Goal: Find specific page/section: Find specific page/section

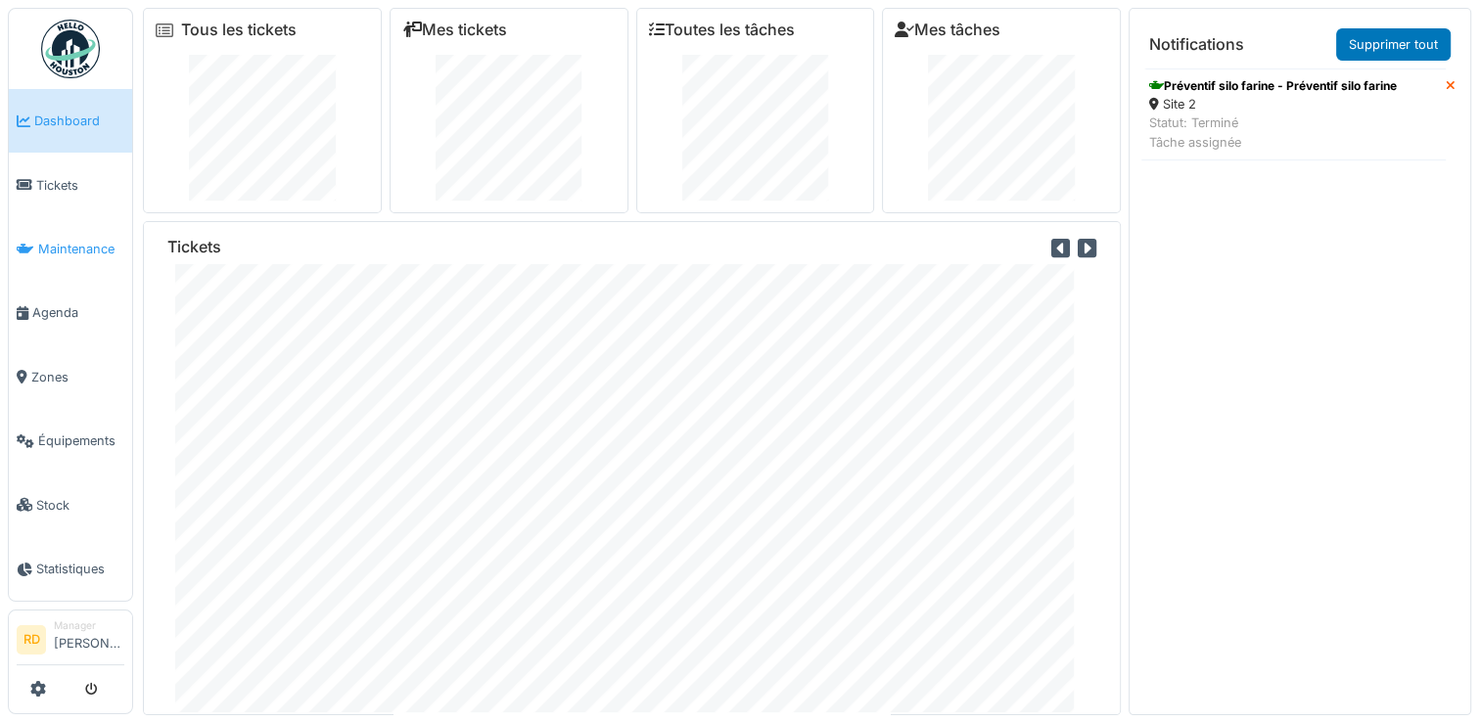
click at [62, 248] on span "Maintenance" at bounding box center [81, 249] width 86 height 19
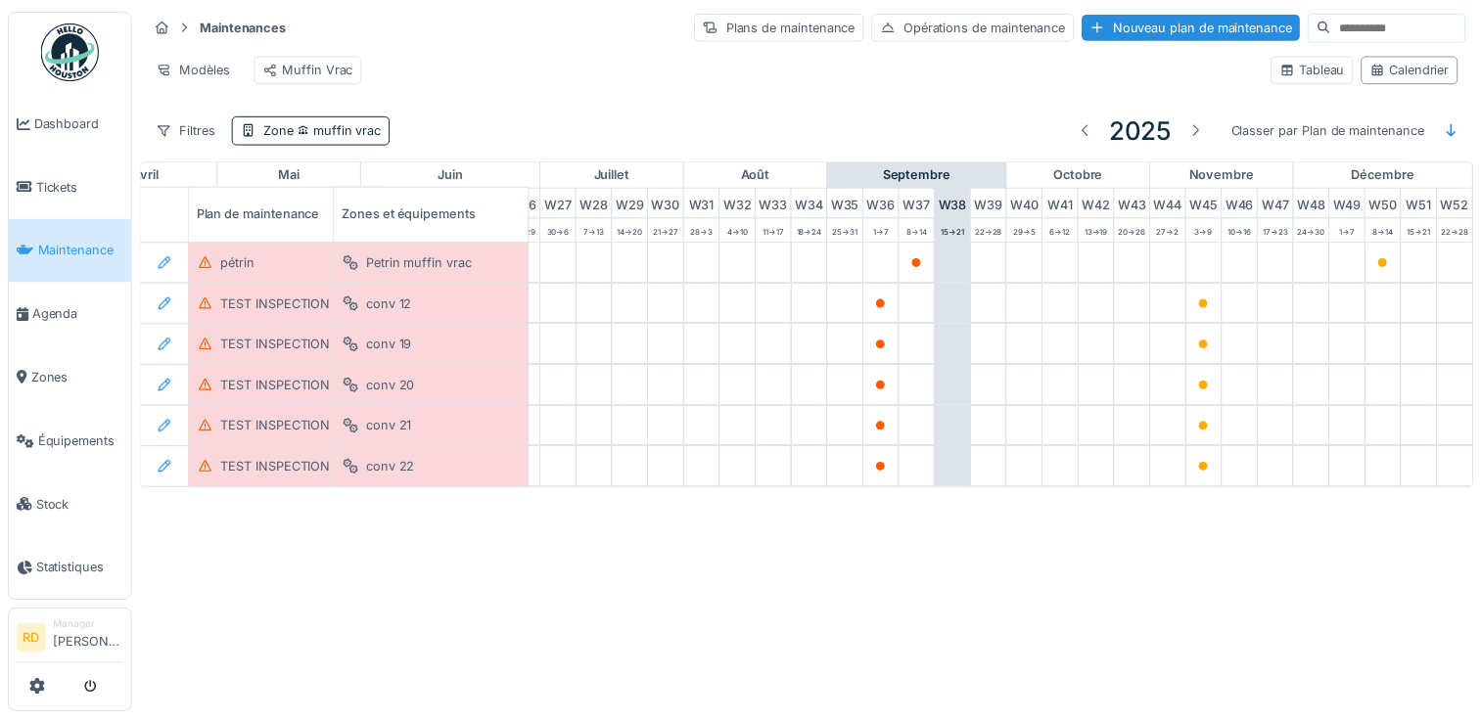
scroll to position [0, 1025]
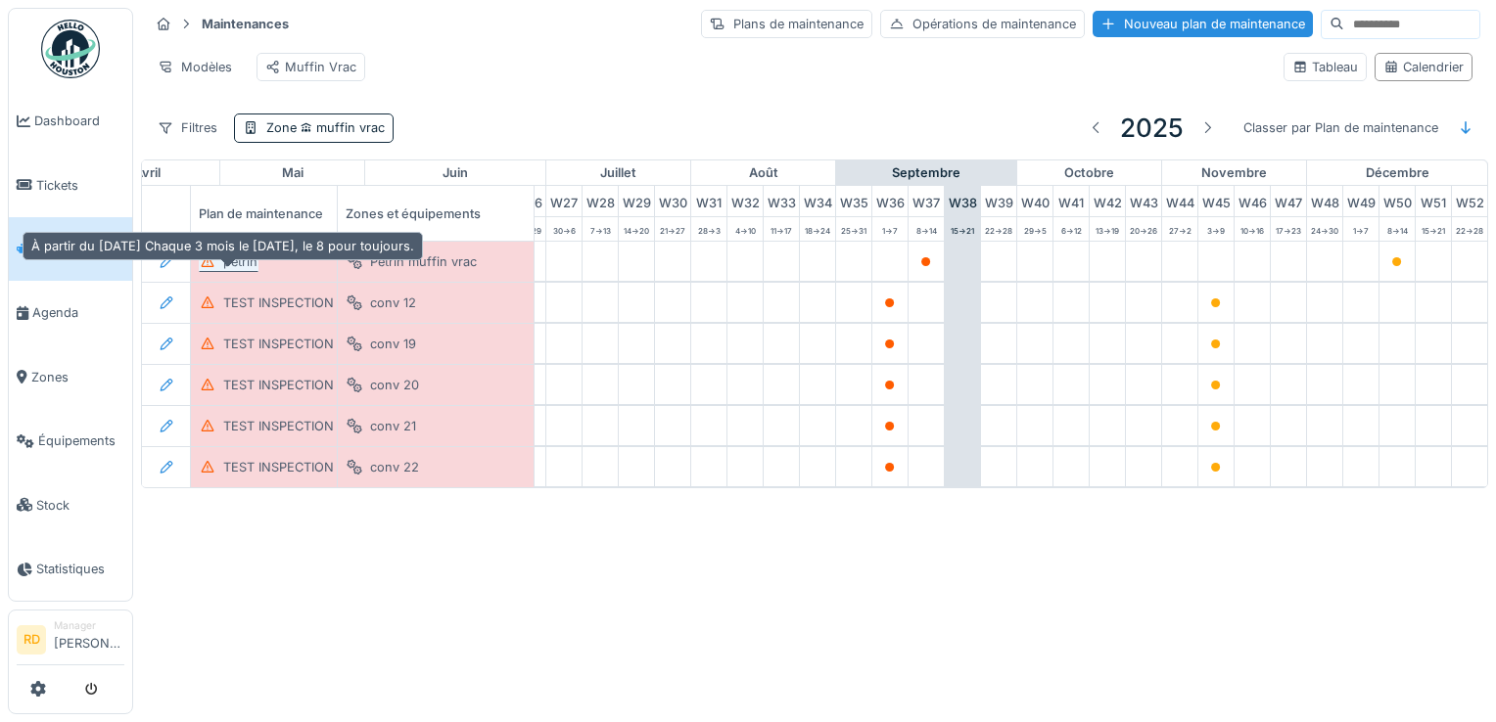
click at [251, 271] on div "pétrin" at bounding box center [240, 262] width 34 height 19
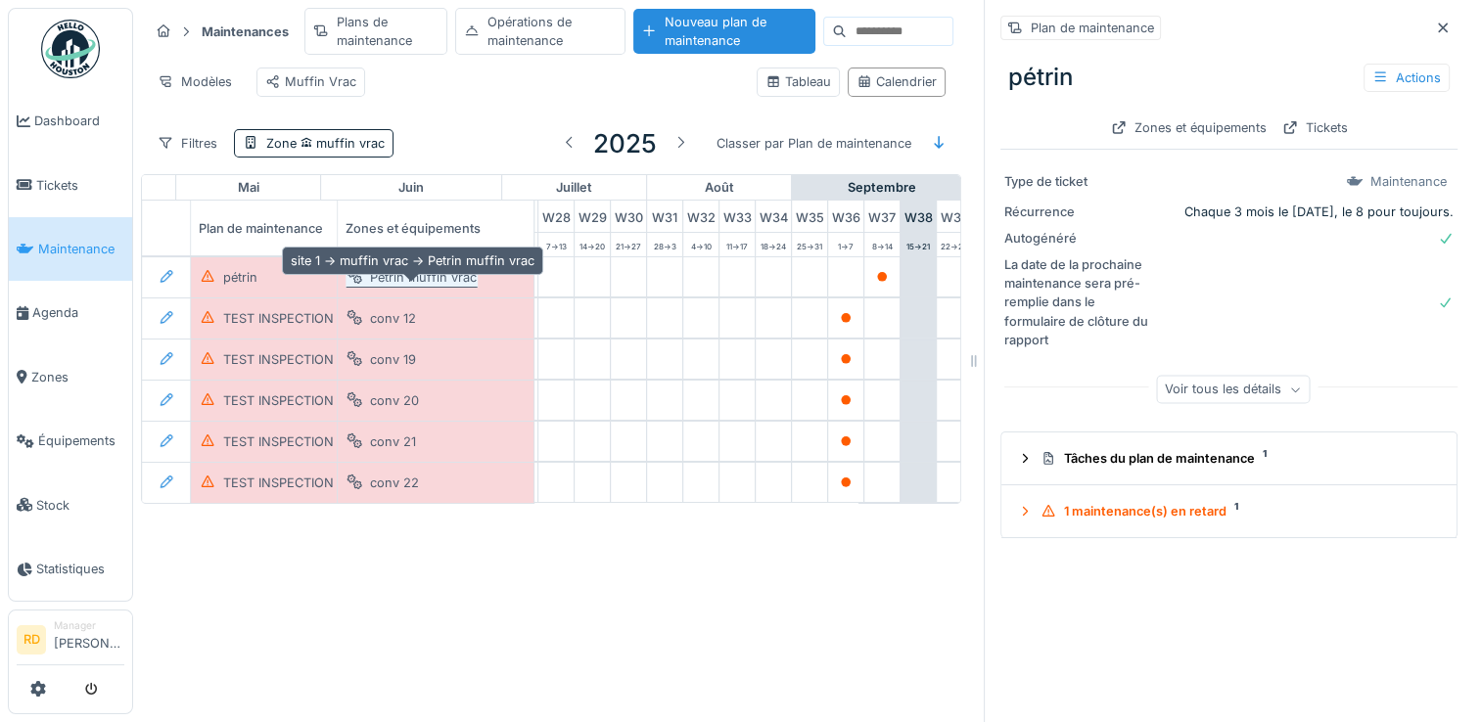
click at [392, 286] on div "Petrin muffin vrac" at bounding box center [423, 276] width 107 height 19
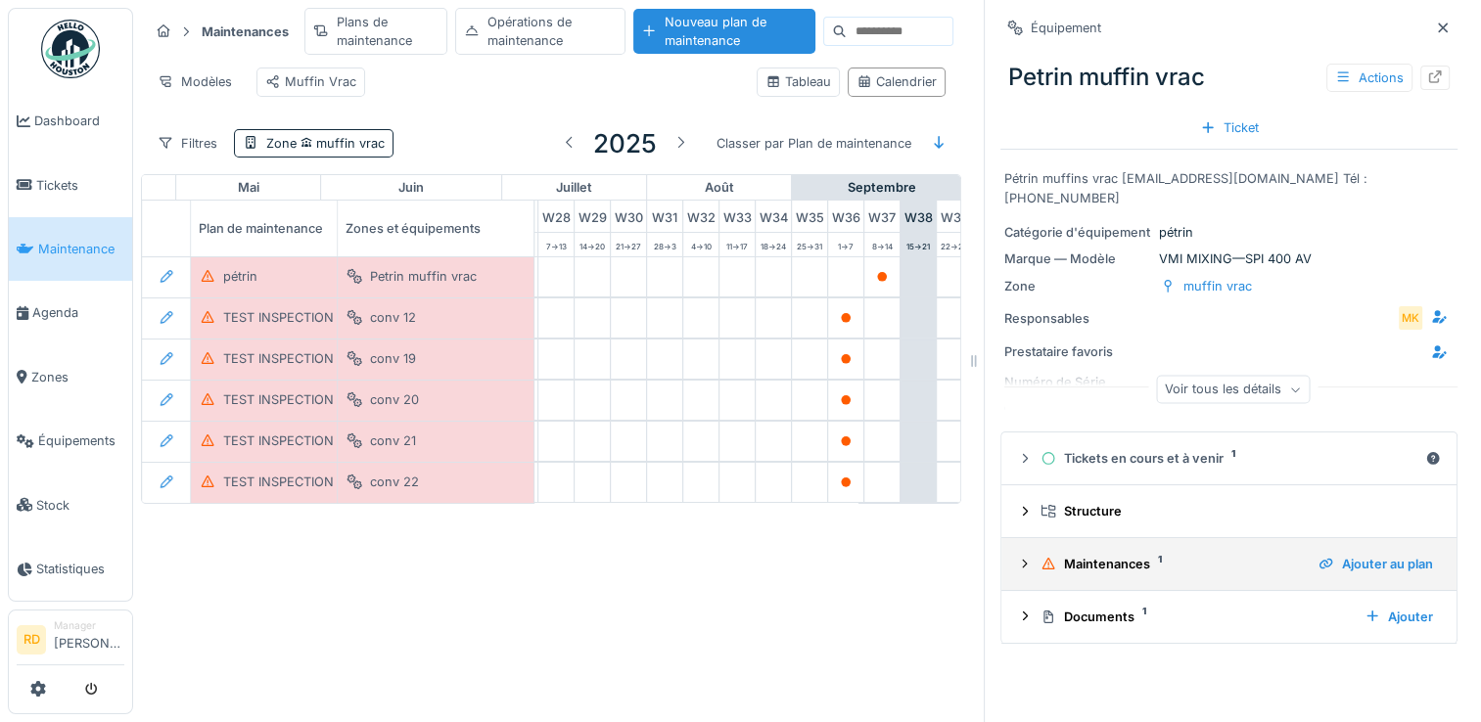
click at [1058, 570] on div "Maintenances 1" at bounding box center [1172, 564] width 262 height 19
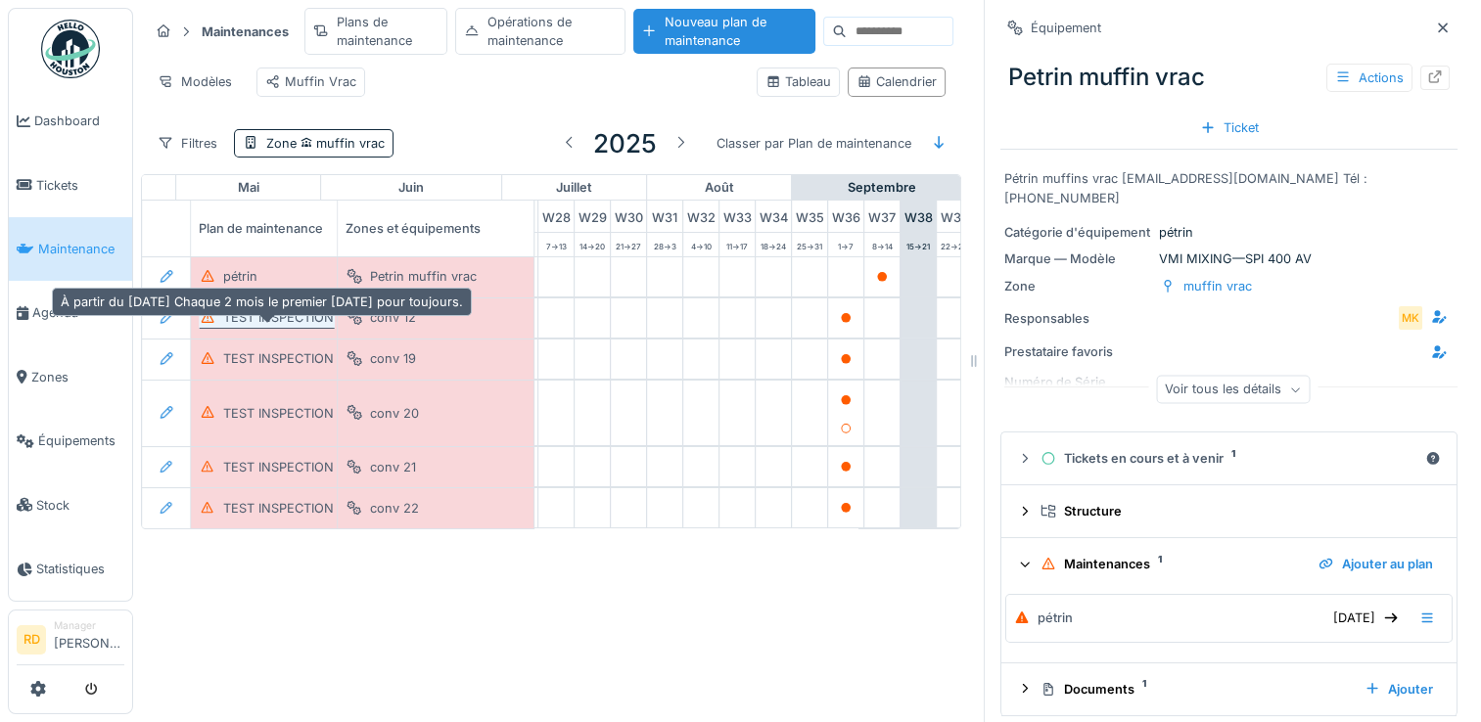
click at [328, 327] on div "TEST INSPECTION" at bounding box center [278, 317] width 111 height 19
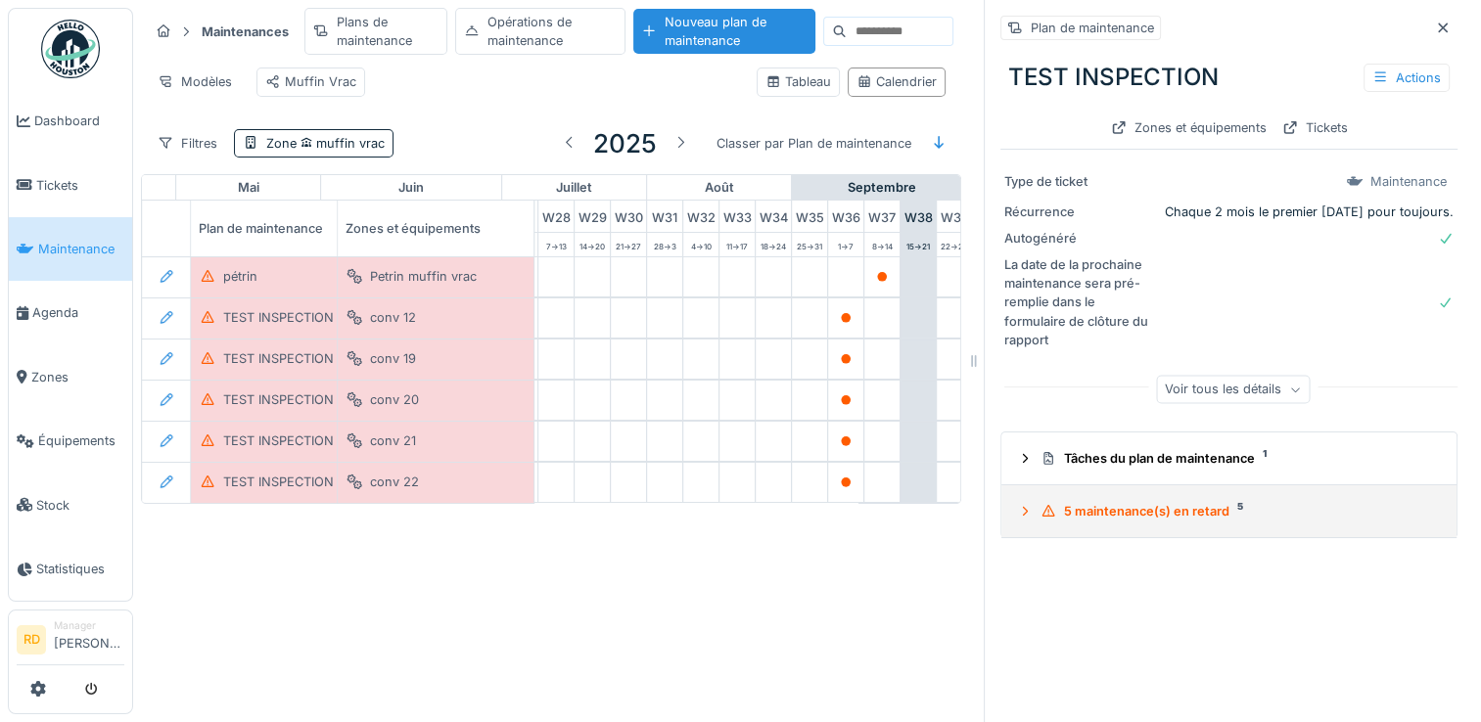
click at [1087, 523] on summary "5 maintenance(s) en retard 5" at bounding box center [1229, 511] width 440 height 36
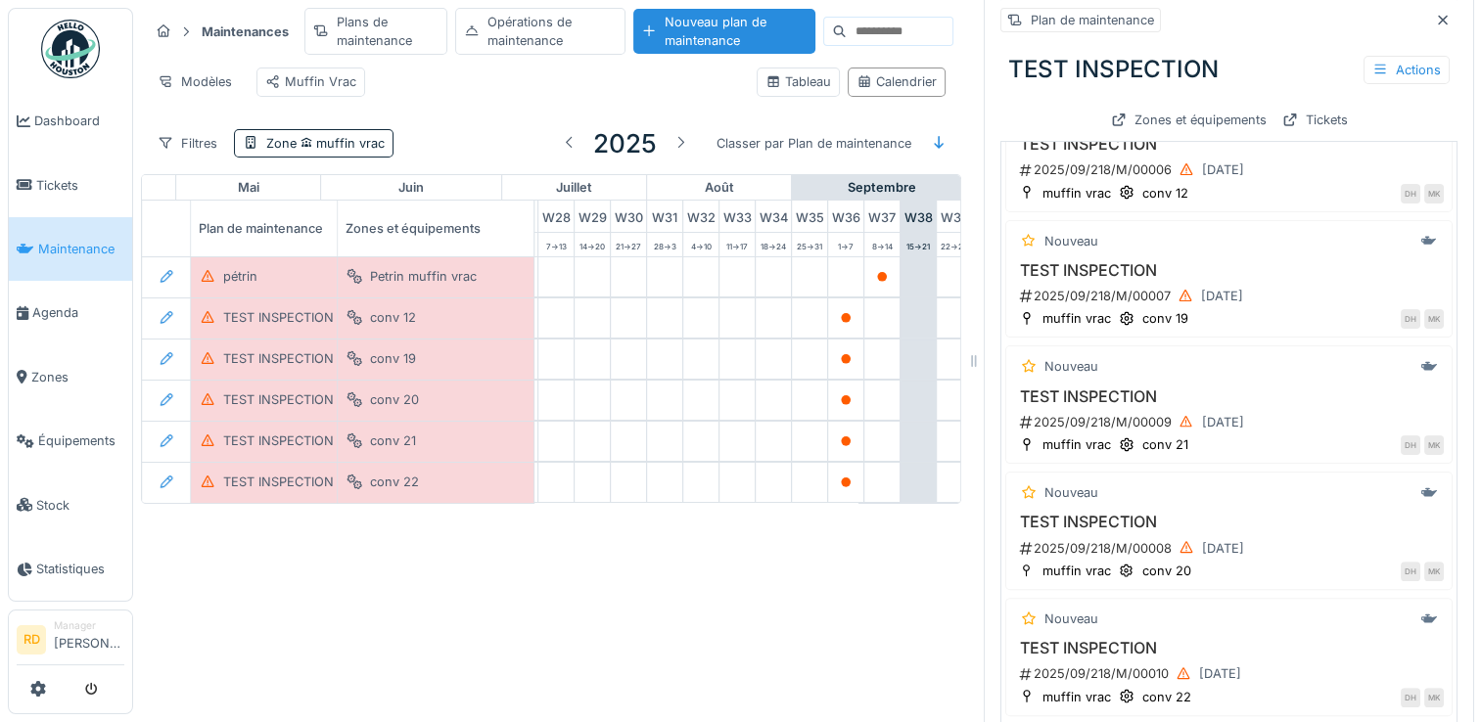
scroll to position [466, 0]
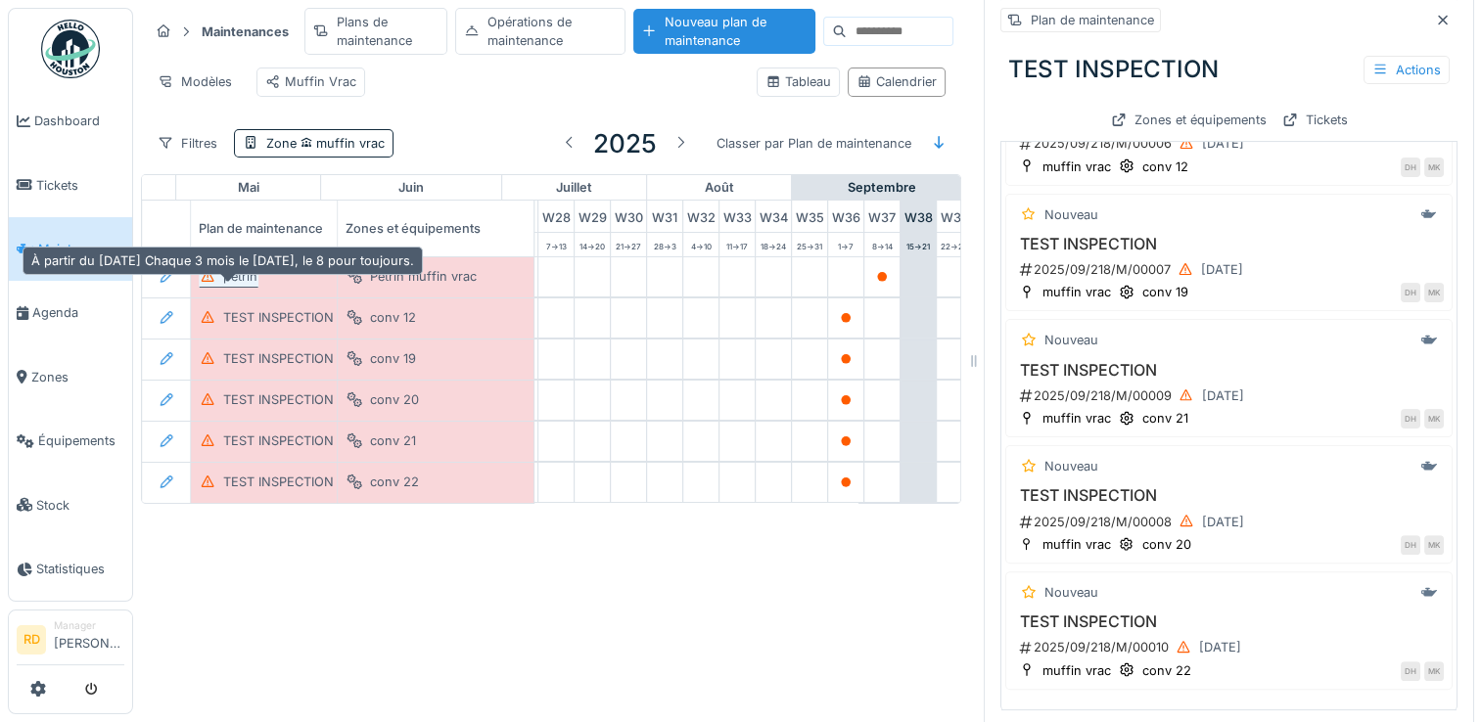
click at [253, 286] on div "pétrin" at bounding box center [240, 276] width 34 height 19
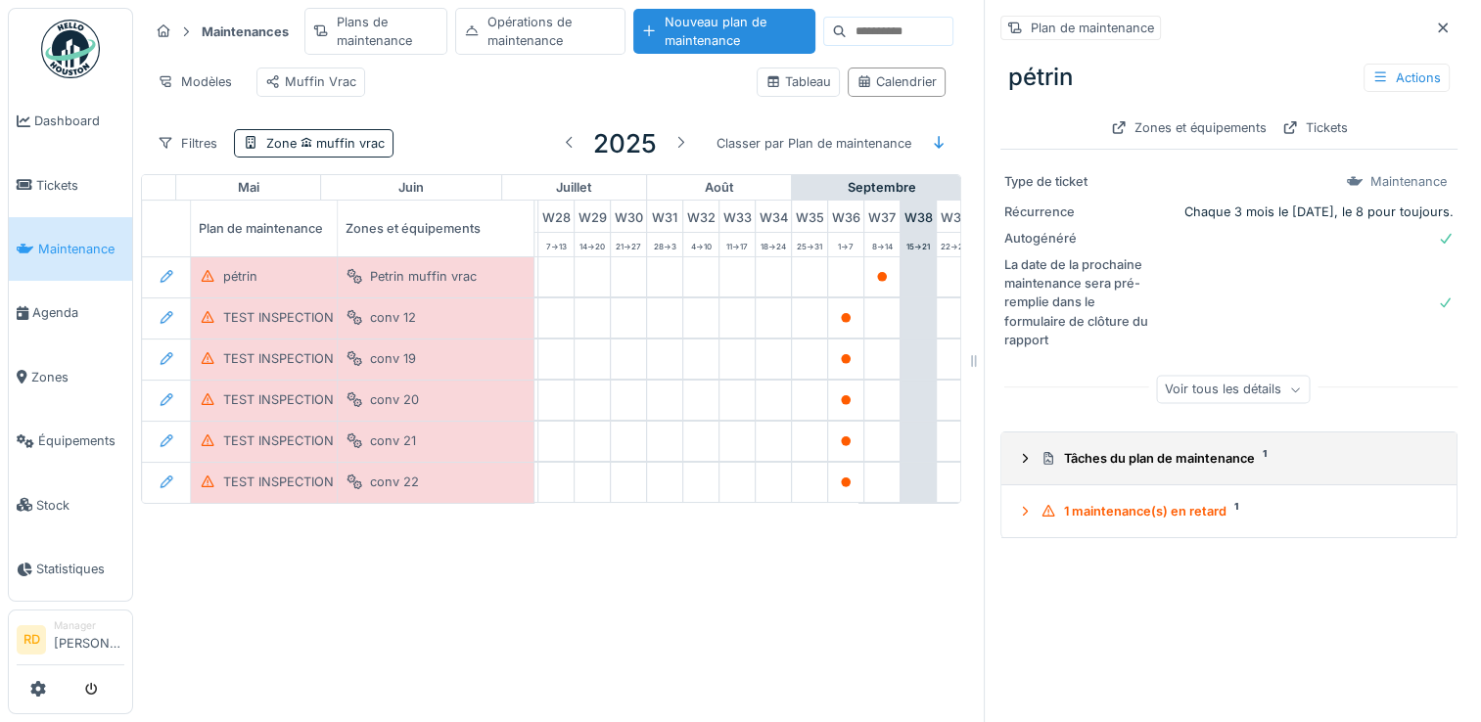
click at [1139, 468] on div "Tâches du plan de maintenance 1" at bounding box center [1237, 458] width 393 height 19
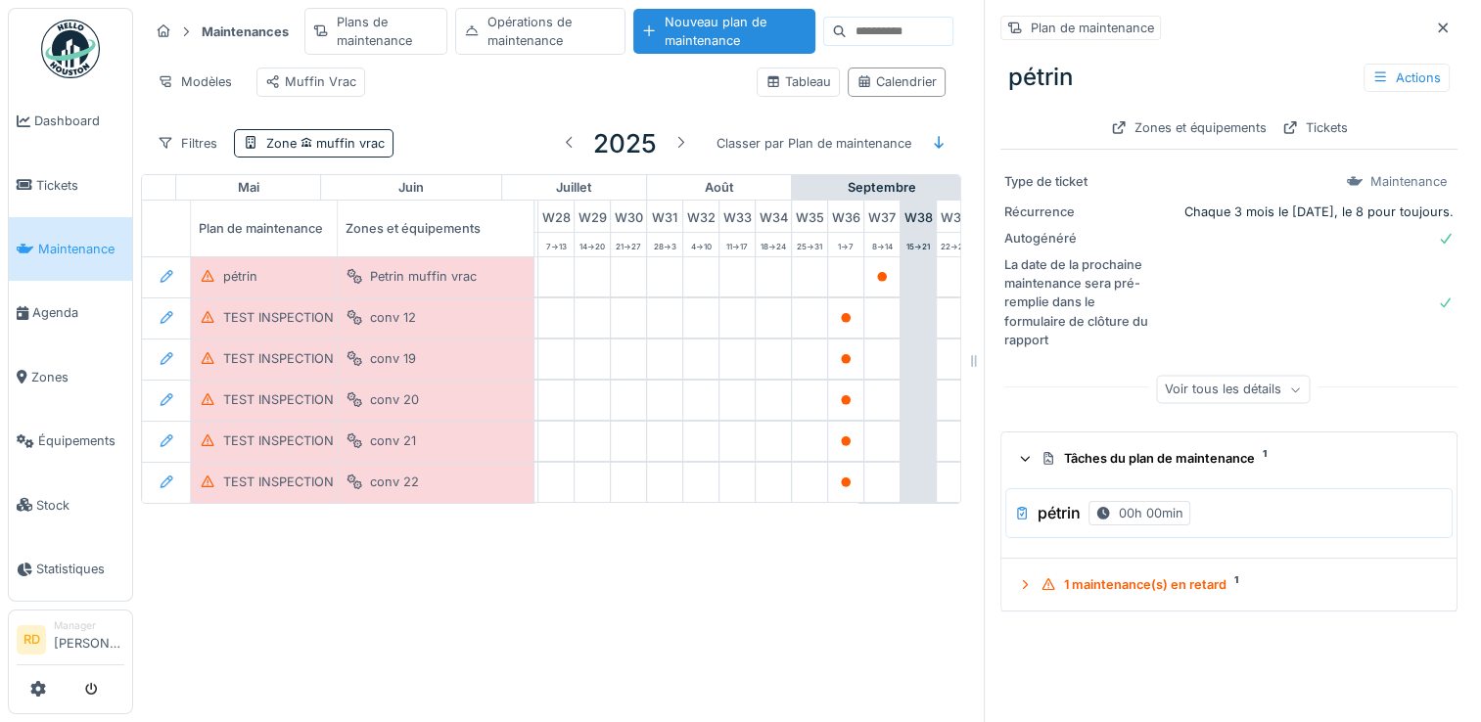
click at [1128, 470] on summary "Tâches du plan de maintenance 1" at bounding box center [1229, 459] width 440 height 36
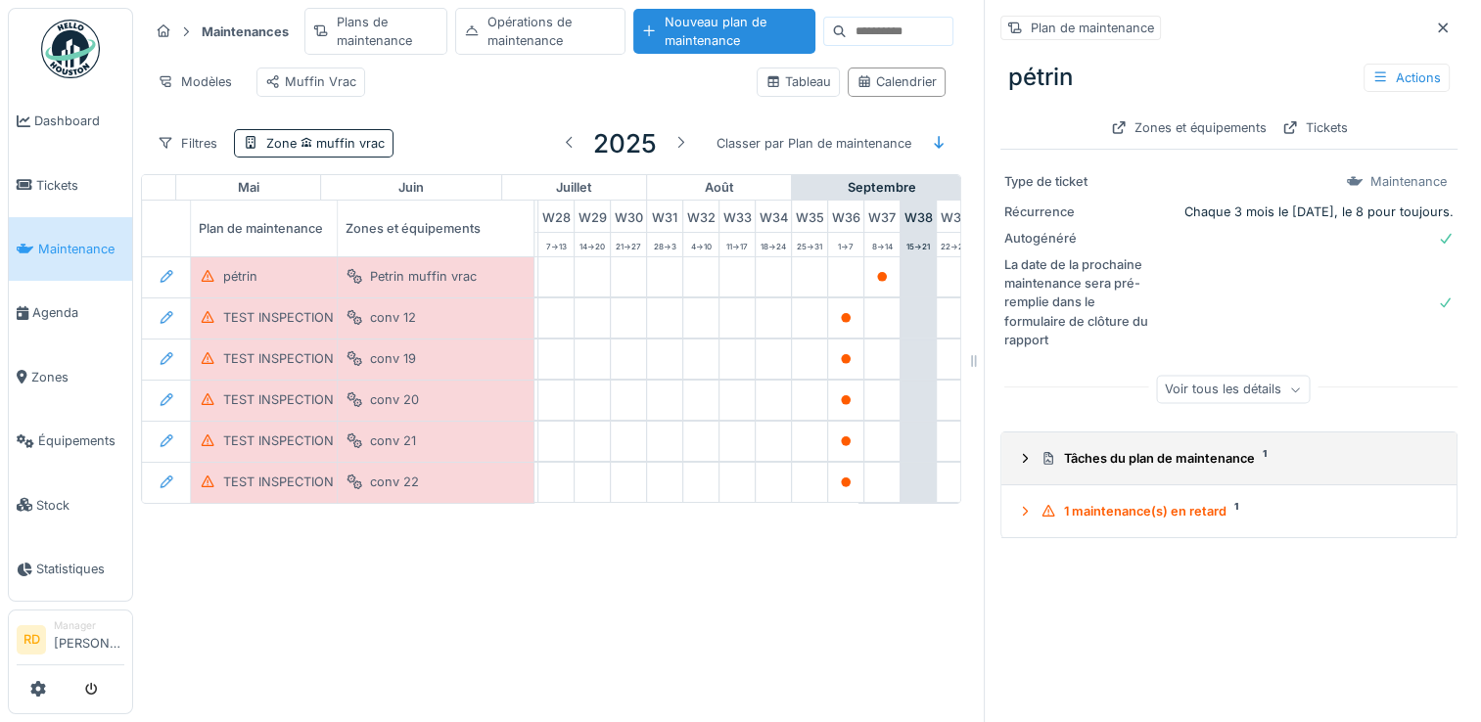
click at [1128, 471] on summary "Tâches du plan de maintenance 1" at bounding box center [1229, 459] width 440 height 36
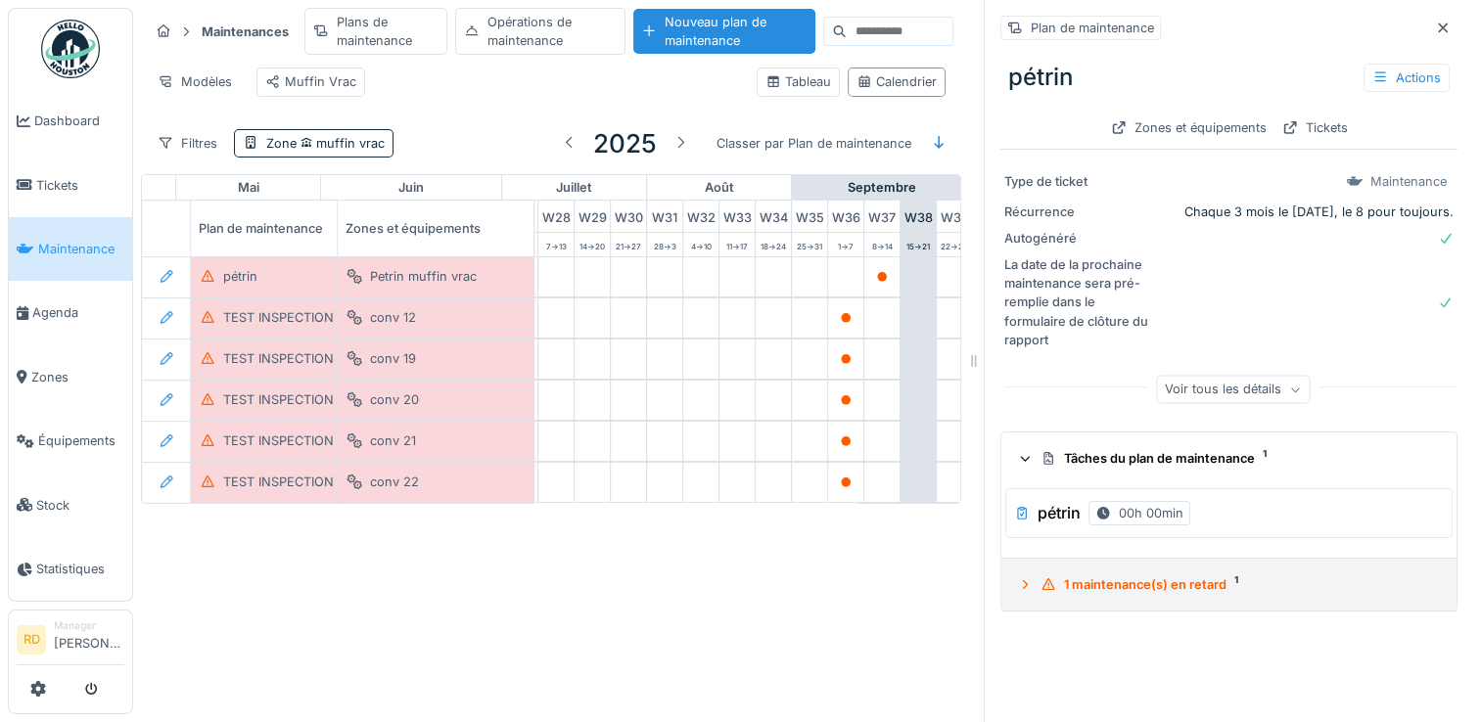
click at [1124, 581] on div "1 maintenance(s) en retard 1" at bounding box center [1237, 585] width 393 height 19
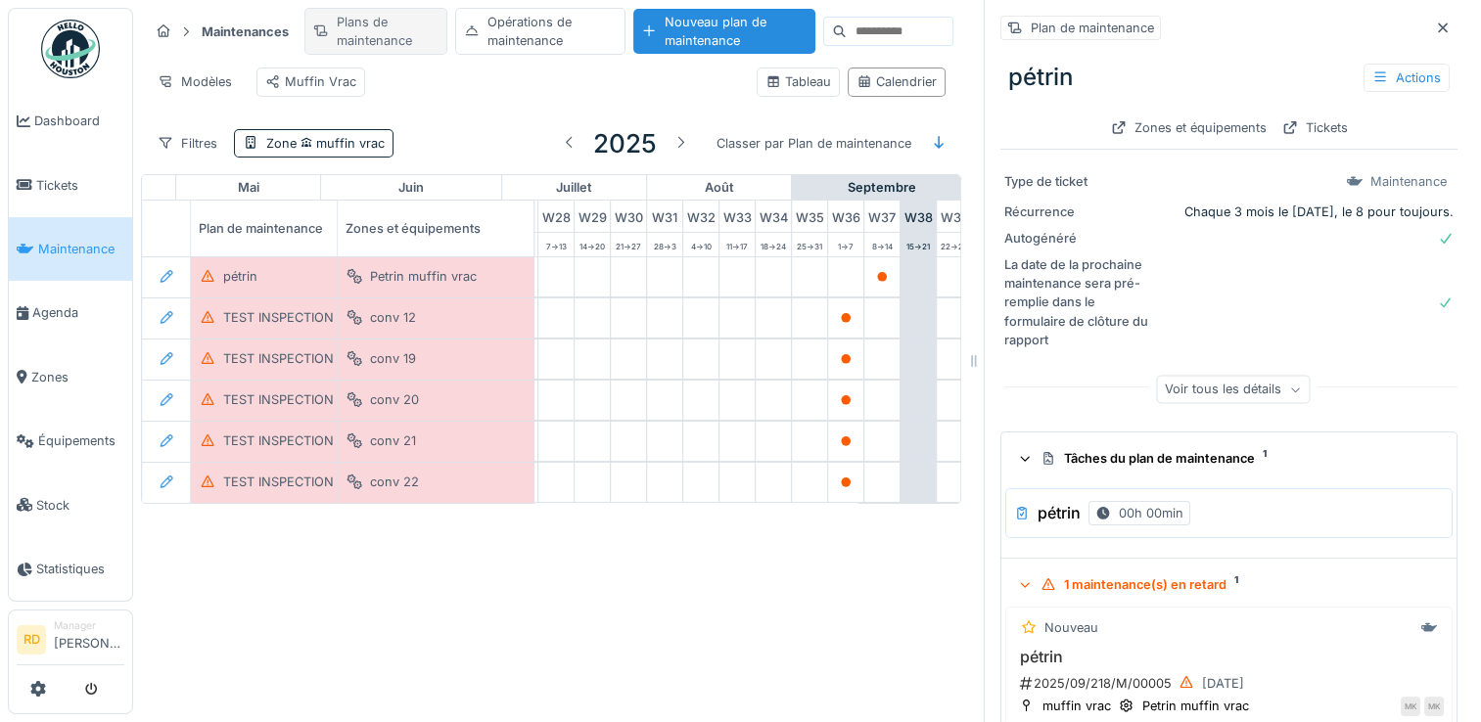
click at [395, 29] on div "Plans de maintenance" at bounding box center [375, 31] width 143 height 47
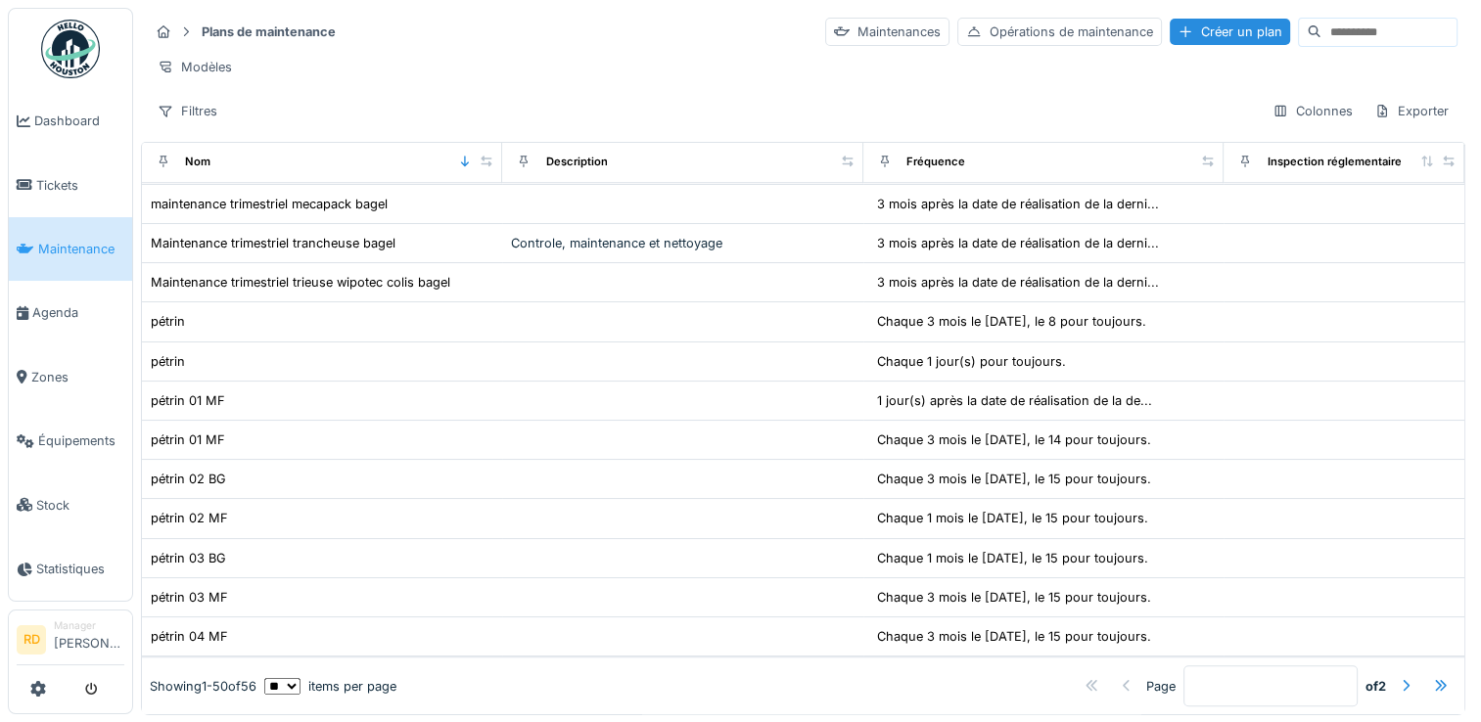
scroll to position [1527, 0]
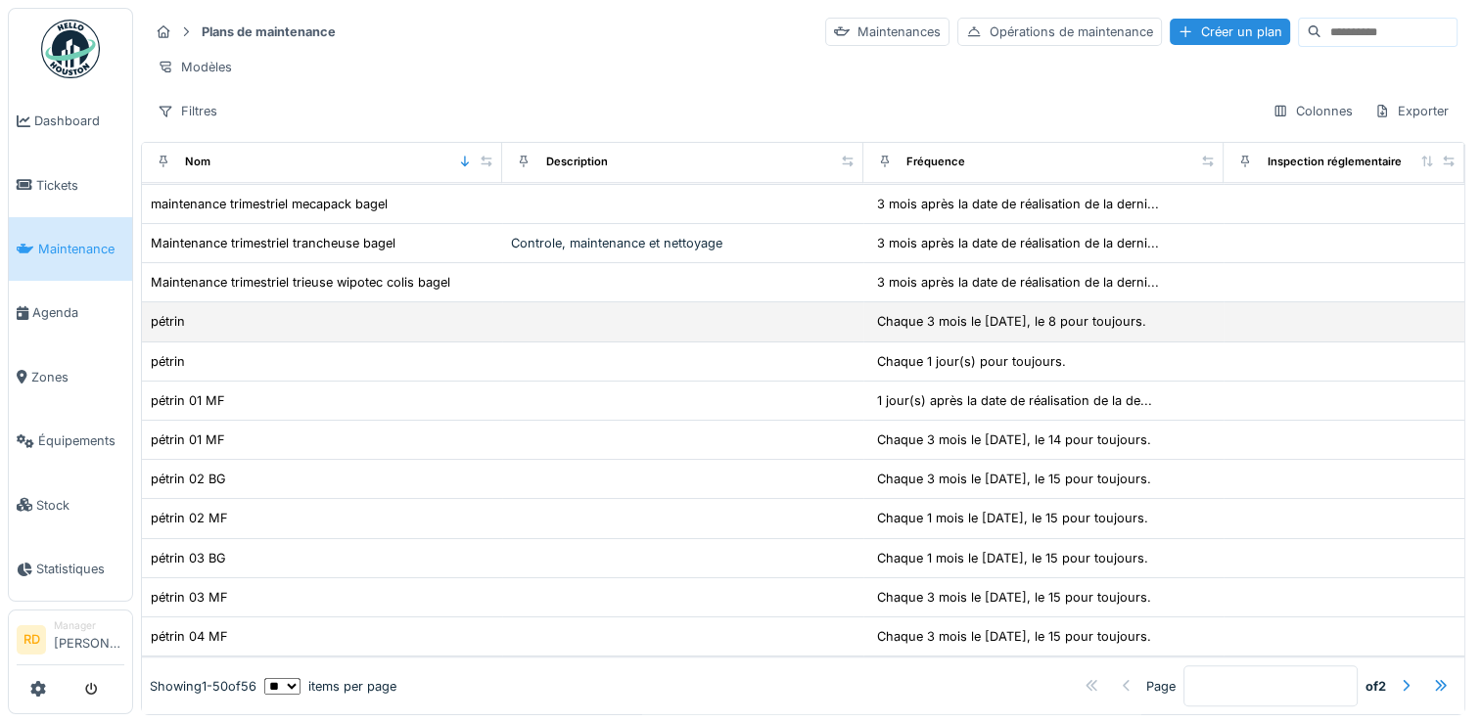
click at [409, 311] on div "pétrin" at bounding box center [322, 321] width 345 height 21
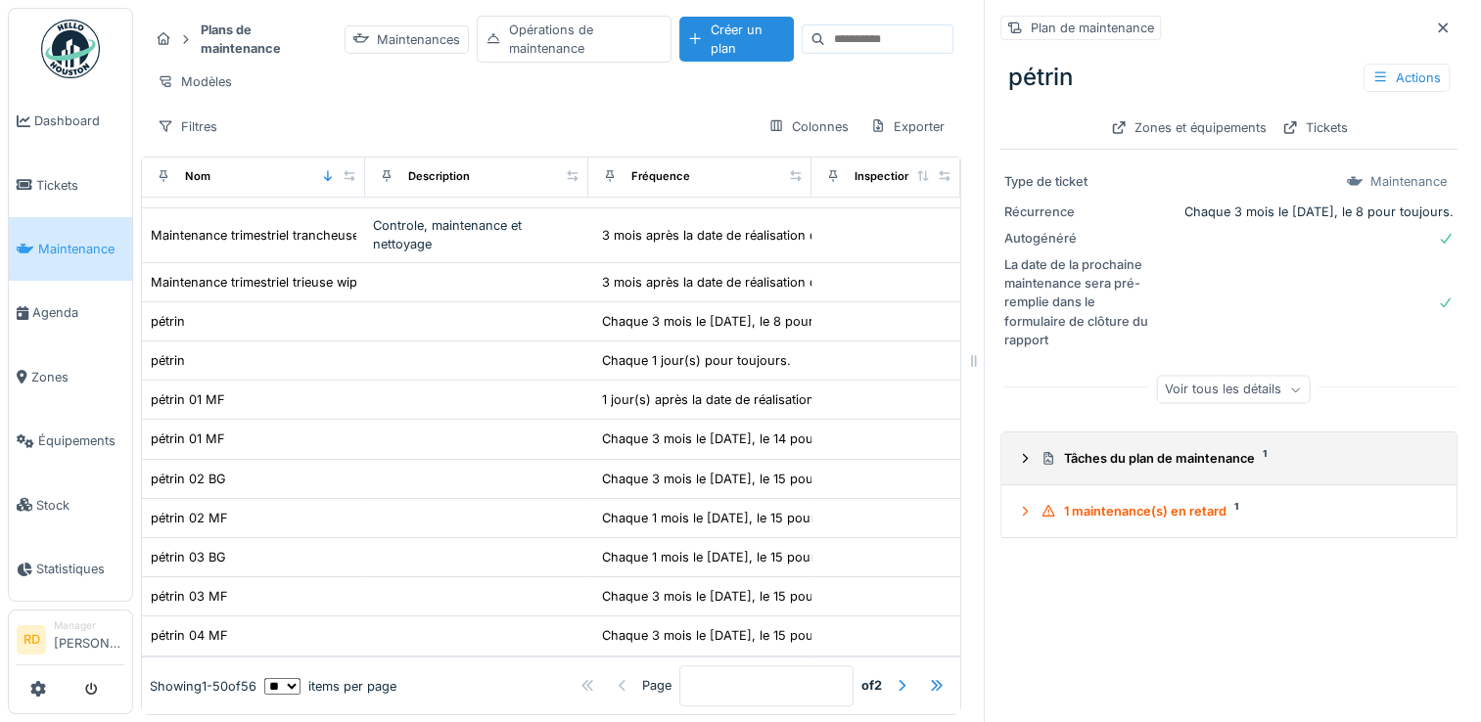
click at [1084, 456] on div "Tâches du plan de maintenance 1" at bounding box center [1237, 458] width 393 height 19
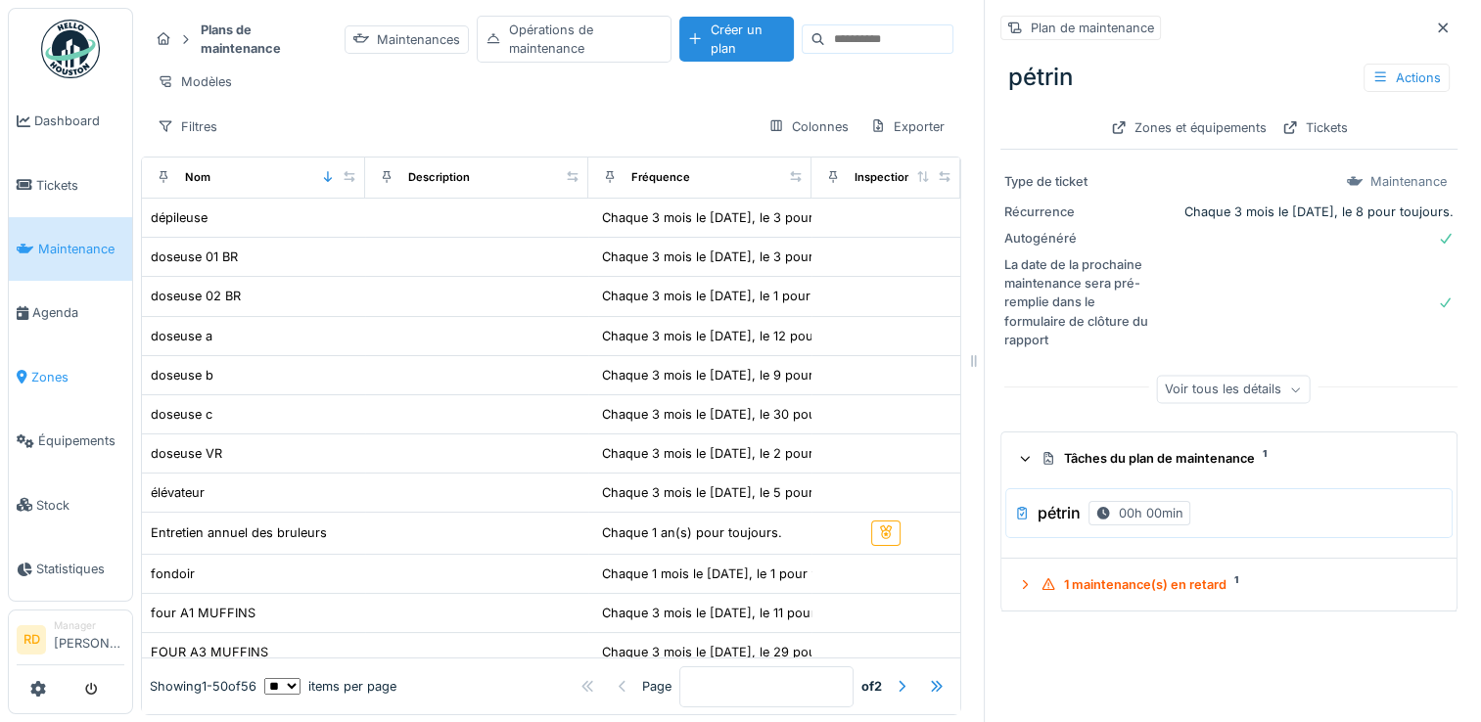
click at [53, 368] on span "Zones" at bounding box center [77, 377] width 93 height 19
